Goal: Task Accomplishment & Management: Use online tool/utility

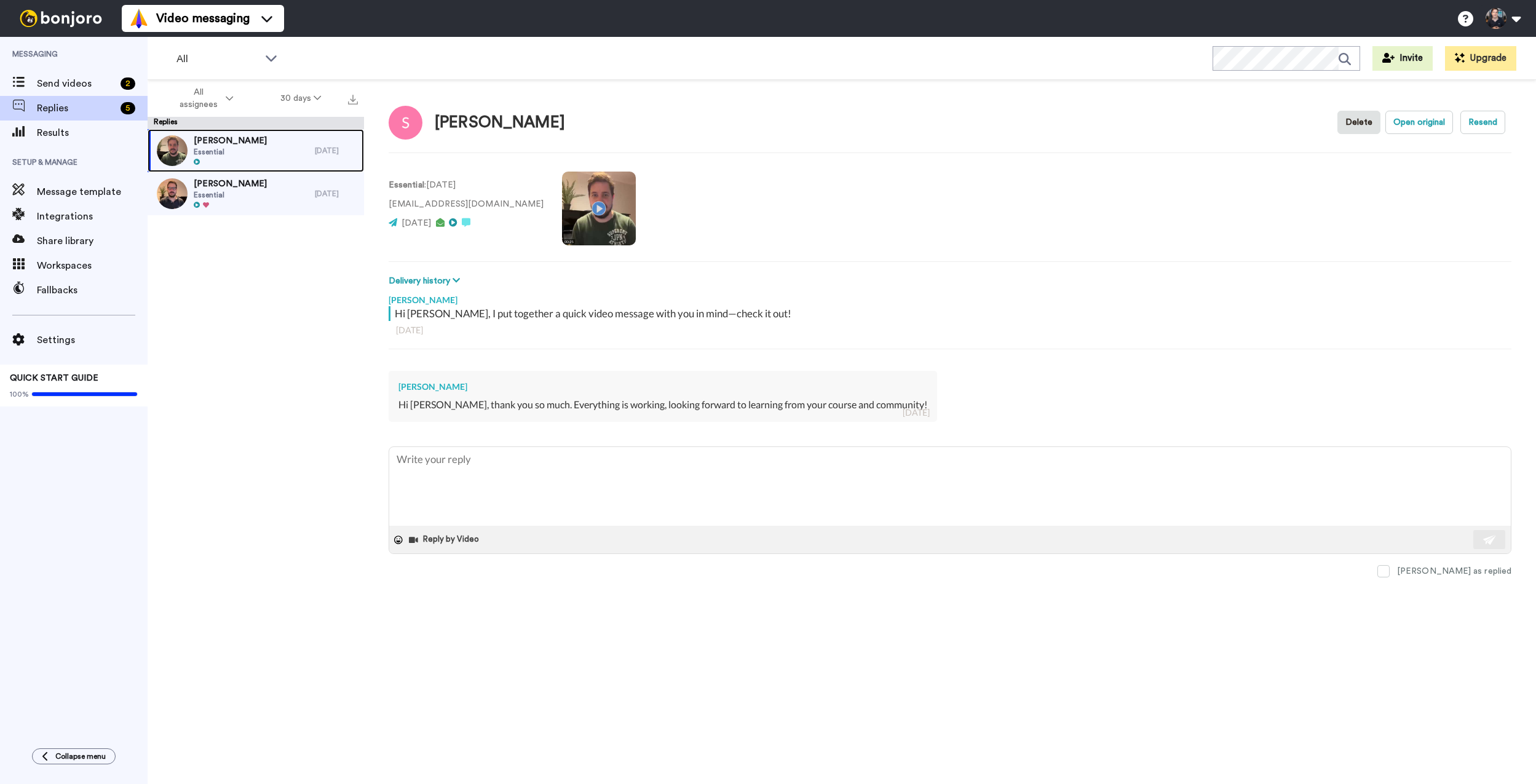
click at [214, 149] on span "Essential" at bounding box center [230, 152] width 73 height 10
type textarea "x"
click at [68, 132] on span "Results" at bounding box center [92, 132] width 111 height 14
